Goal: Task Accomplishment & Management: Use online tool/utility

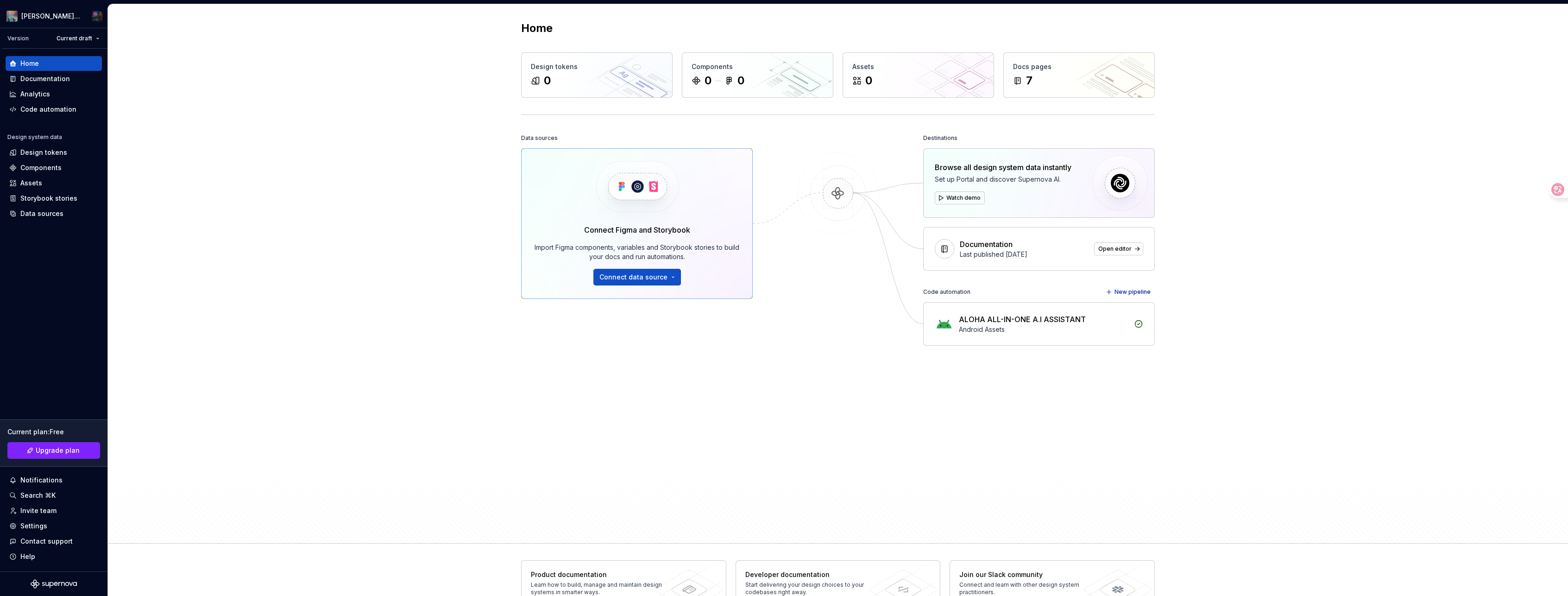
click at [1022, 325] on div "Android Assets" at bounding box center [1043, 329] width 169 height 9
click at [1135, 316] on div "ALOHA ALL-IN-ONE A.I ASSISTANT Android Assets" at bounding box center [1039, 323] width 231 height 42
click at [1136, 323] on icon at bounding box center [1138, 323] width 9 height 9
click at [1049, 314] on div "ALOHA ALL-IN-ONE A.I ASSISTANT" at bounding box center [1022, 319] width 127 height 11
click at [655, 272] on button "Connect data source" at bounding box center [637, 277] width 88 height 17
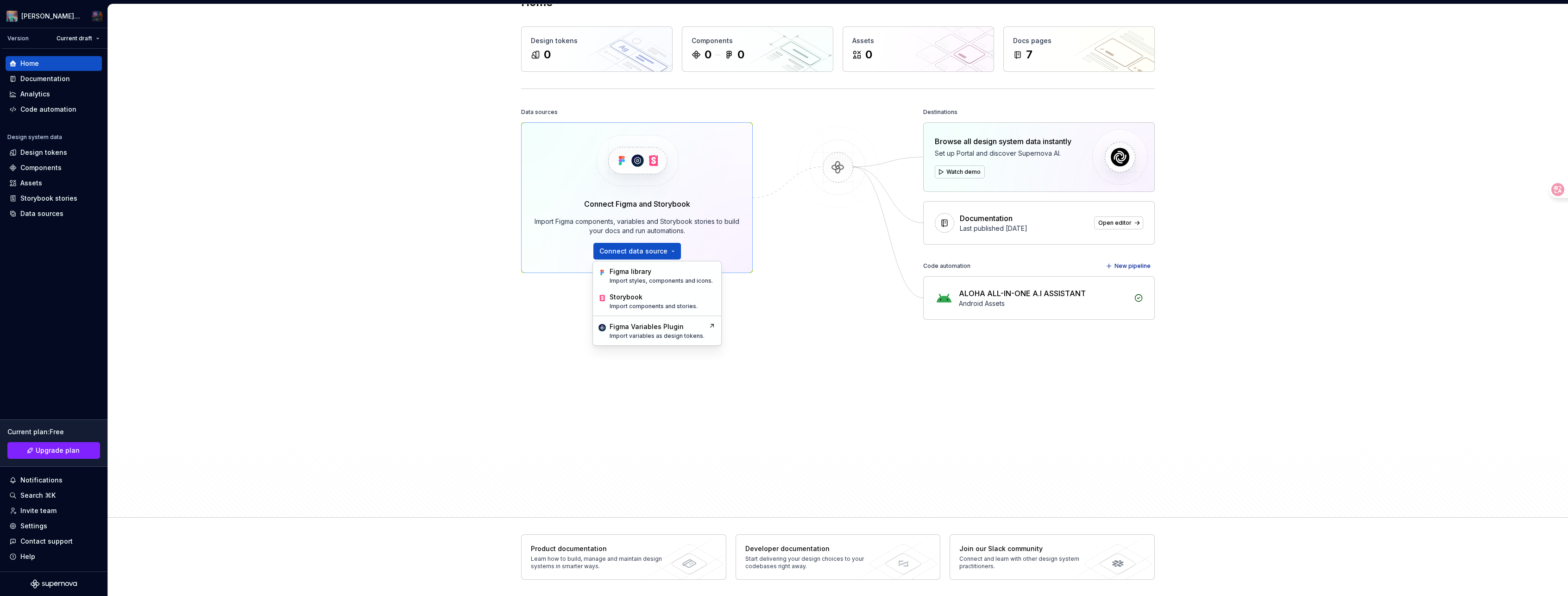
scroll to position [26, 0]
click at [48, 184] on div "Assets" at bounding box center [54, 183] width 89 height 9
